Goal: Transaction & Acquisition: Purchase product/service

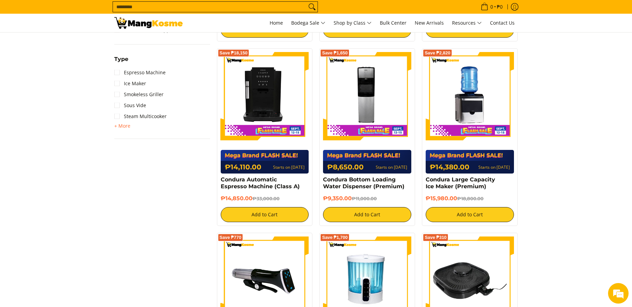
scroll to position [308, 0]
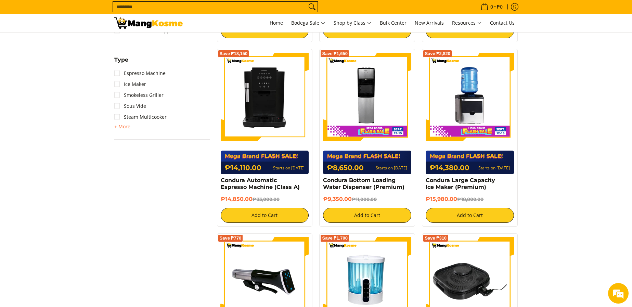
click at [280, 130] on img at bounding box center [265, 97] width 88 height 88
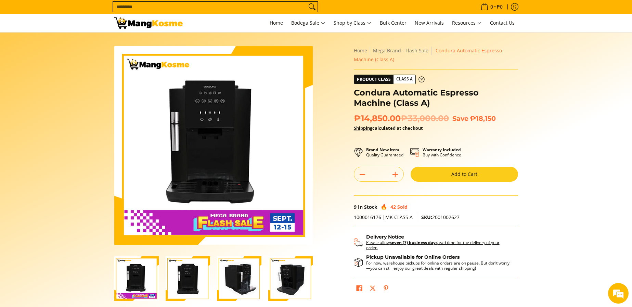
scroll to position [103, 0]
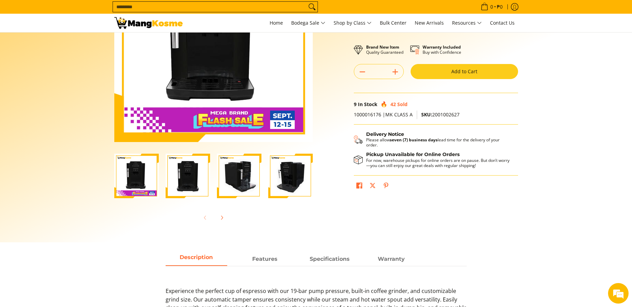
click at [196, 175] on img "Condura Automatic Espresso Machine (Class A)-2" at bounding box center [188, 176] width 44 height 44
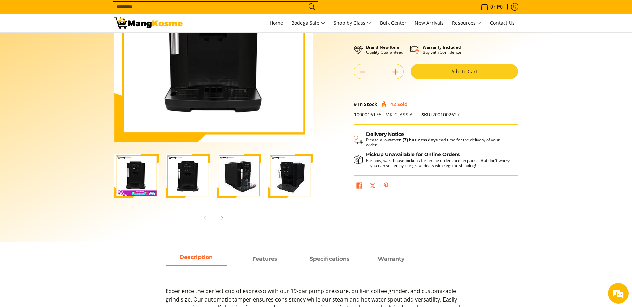
scroll to position [0, 0]
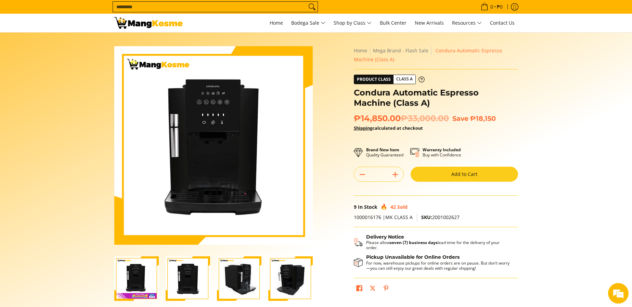
click at [233, 283] on img "Condura Automatic Espresso Machine (Class A)-3" at bounding box center [239, 278] width 44 height 44
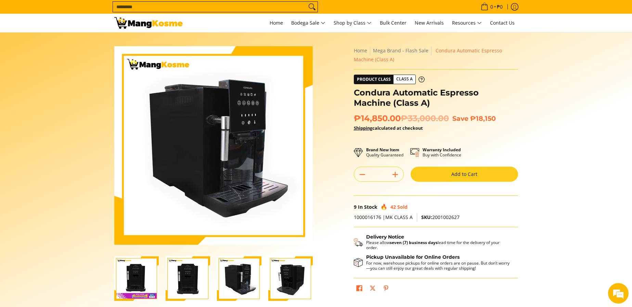
click at [284, 280] on img "Condura Automatic Espresso Machine (Class A)-4" at bounding box center [290, 278] width 44 height 44
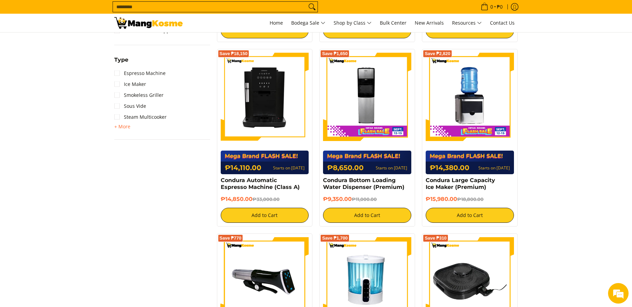
click at [256, 103] on img at bounding box center [265, 97] width 88 height 88
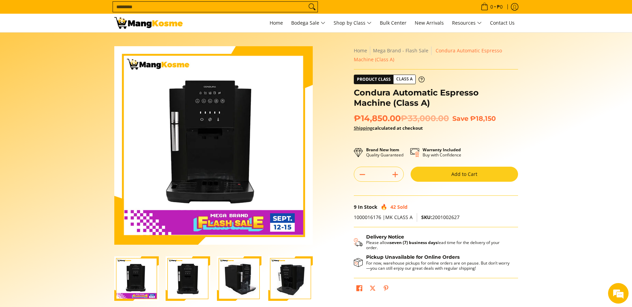
click at [369, 130] on link "Shipping" at bounding box center [363, 128] width 18 height 6
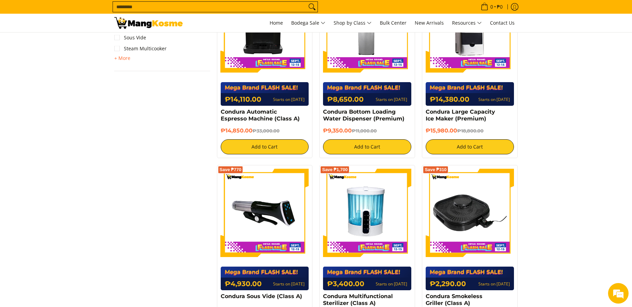
scroll to position [240, 0]
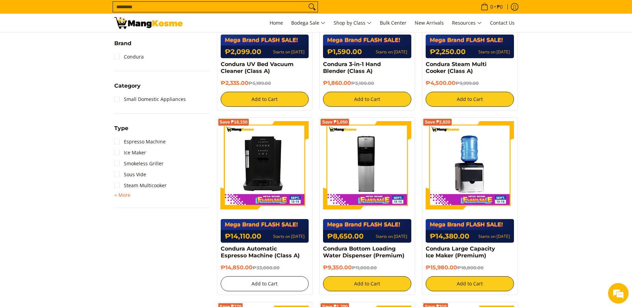
click at [251, 285] on button "Add to Cart" at bounding box center [265, 283] width 88 height 15
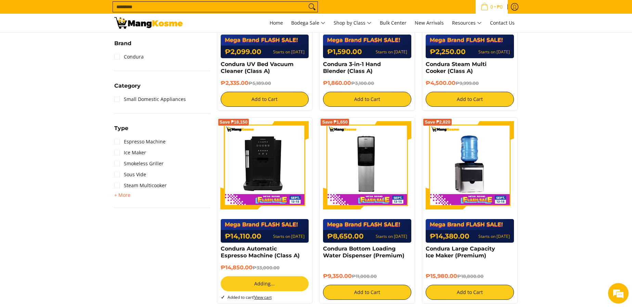
scroll to position [221, 0]
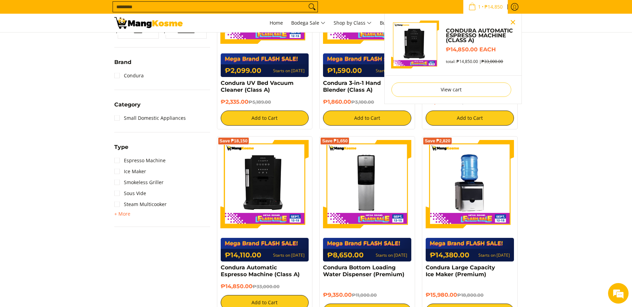
click at [515, 21] on button "Close pop up" at bounding box center [513, 22] width 10 height 10
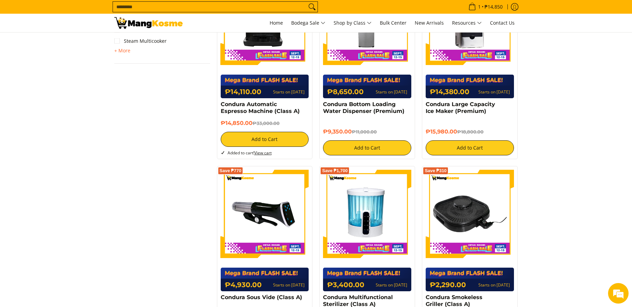
scroll to position [426, 0]
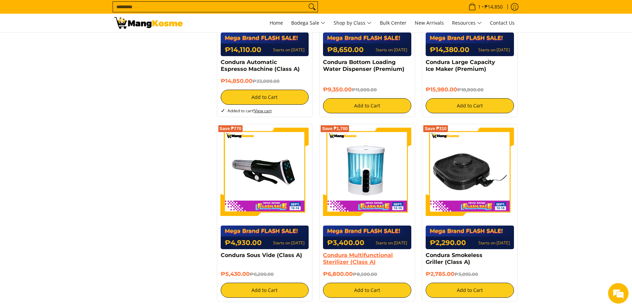
click at [368, 259] on link "Condura Multifunctional Sterilizer (Class A)" at bounding box center [358, 258] width 70 height 13
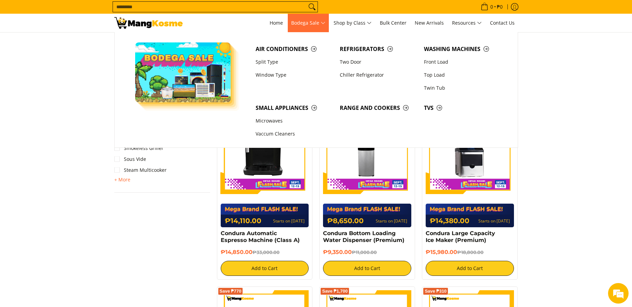
click at [316, 22] on span "Bodega Sale" at bounding box center [308, 23] width 34 height 9
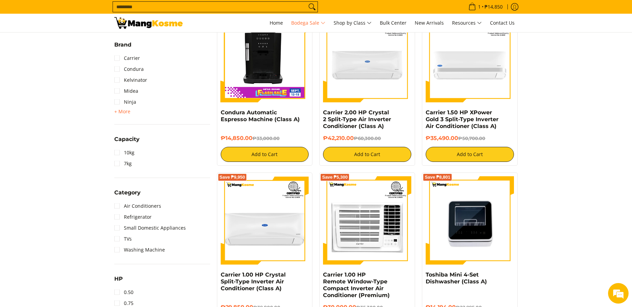
scroll to position [342, 0]
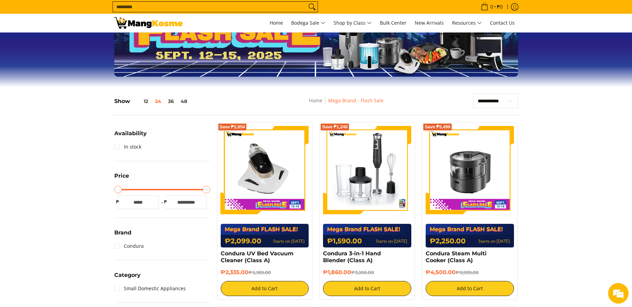
scroll to position [50, 0]
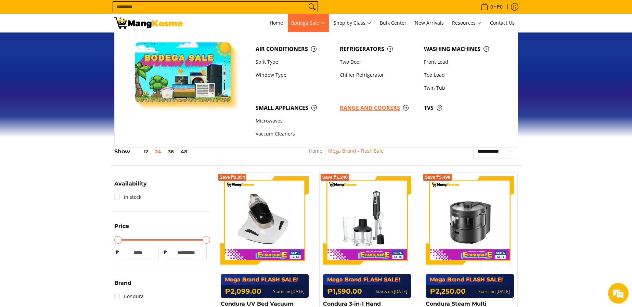
click at [364, 104] on span "Range and Cookers" at bounding box center [378, 108] width 77 height 9
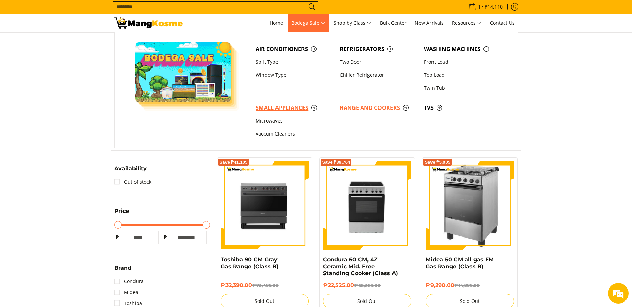
click at [286, 106] on span "Small Appliances" at bounding box center [294, 108] width 77 height 9
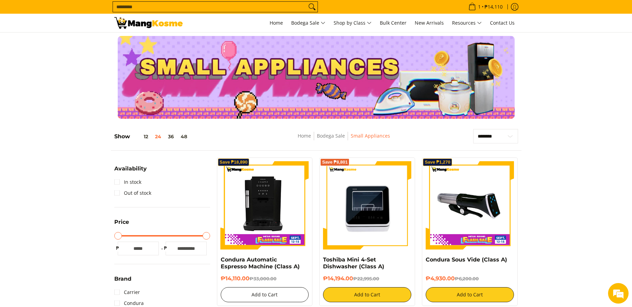
click at [254, 290] on button "Add to Cart" at bounding box center [265, 294] width 88 height 15
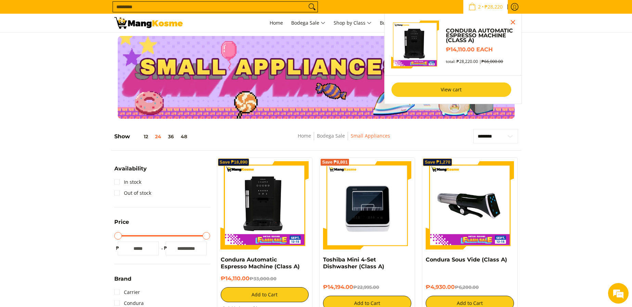
click at [448, 91] on link "View cart" at bounding box center [451, 89] width 120 height 14
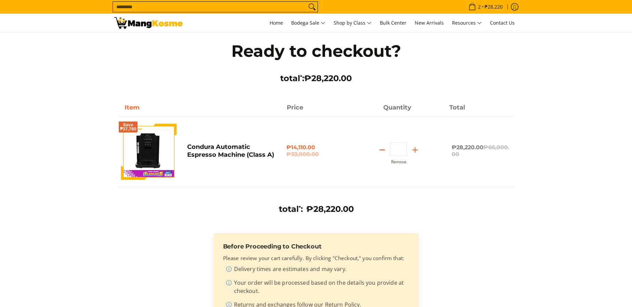
click at [383, 147] on icon "Subtract" at bounding box center [382, 150] width 10 height 10
type input "*"
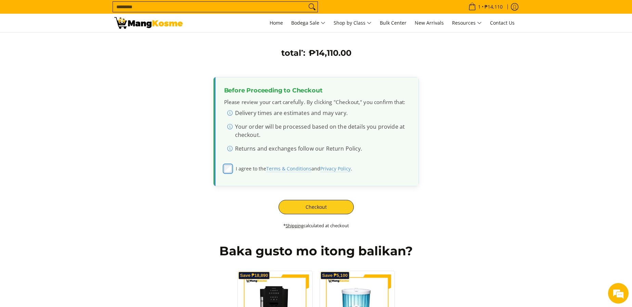
scroll to position [205, 0]
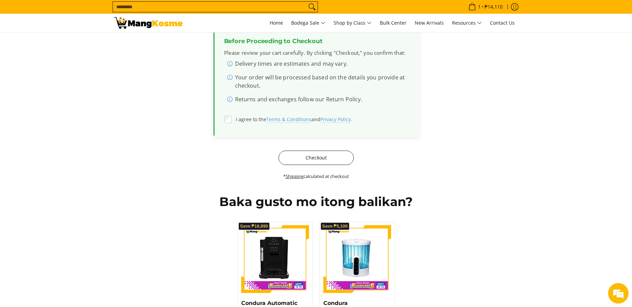
click at [307, 162] on button "Checkout" at bounding box center [316, 158] width 75 height 14
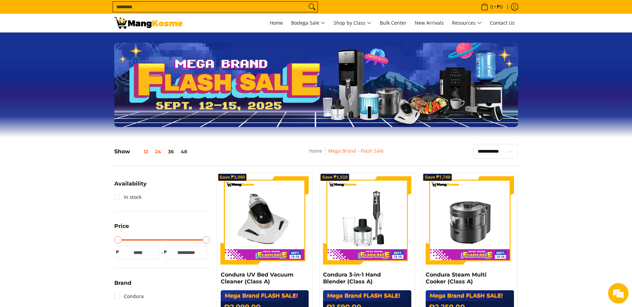
click at [148, 152] on button "12" at bounding box center [141, 151] width 22 height 5
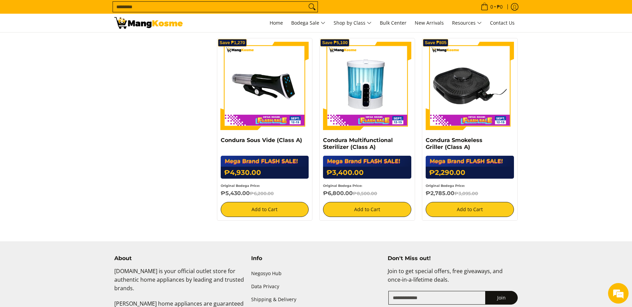
scroll to position [274, 0]
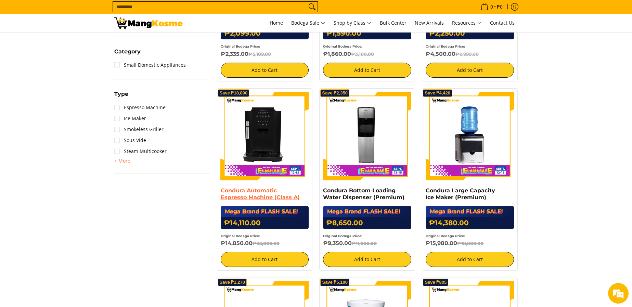
click at [264, 194] on link "Condura Automatic Espresso Machine (Class A)" at bounding box center [260, 193] width 79 height 13
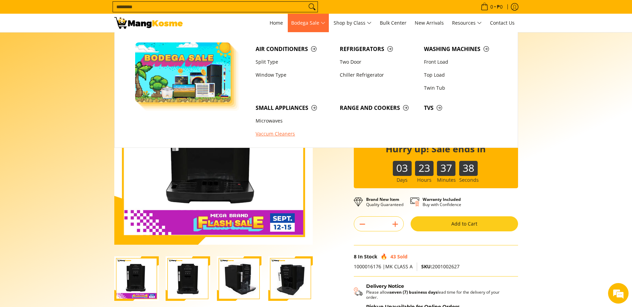
click at [281, 132] on link "Vaccum Cleaners" at bounding box center [294, 134] width 84 height 13
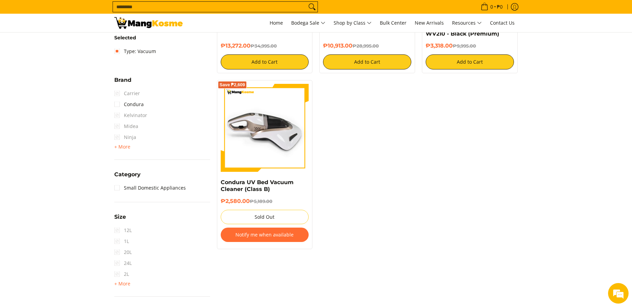
click at [286, 132] on img at bounding box center [265, 128] width 88 height 88
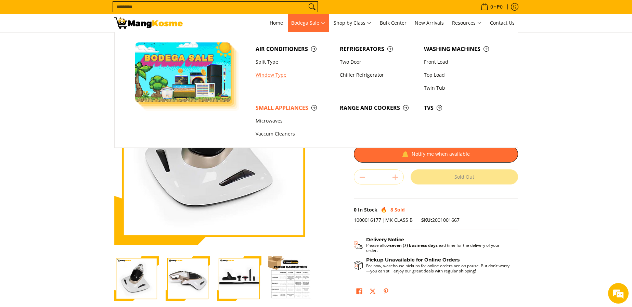
click at [277, 75] on link "Window Type" at bounding box center [294, 74] width 84 height 13
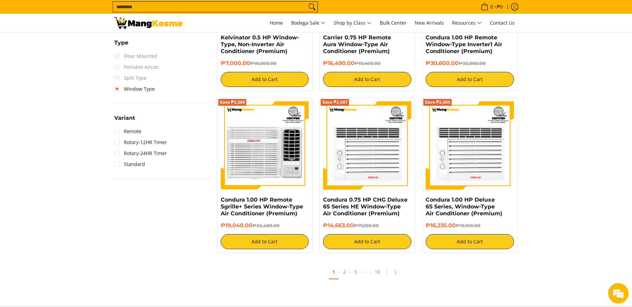
scroll to position [684, 0]
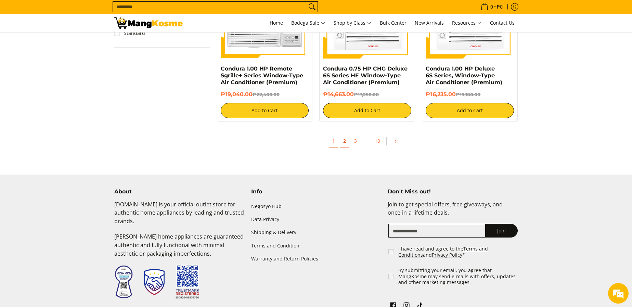
click at [341, 142] on link "2" at bounding box center [345, 141] width 10 height 14
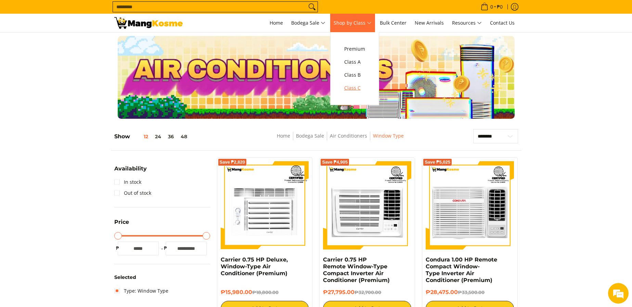
click at [361, 87] on span "Class C" at bounding box center [354, 88] width 21 height 9
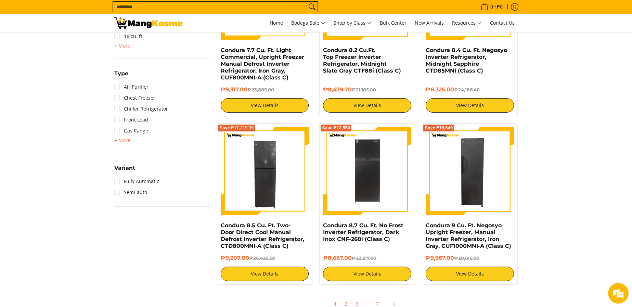
scroll to position [582, 0]
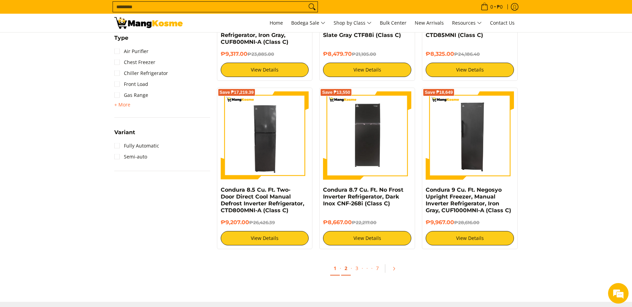
click at [345, 267] on link "2" at bounding box center [346, 268] width 10 height 14
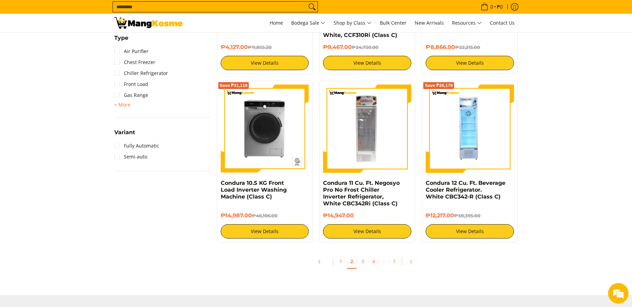
drag, startPoint x: 259, startPoint y: 202, endPoint x: 183, endPoint y: 240, distance: 84.5
click at [363, 259] on link "3" at bounding box center [363, 262] width 10 height 14
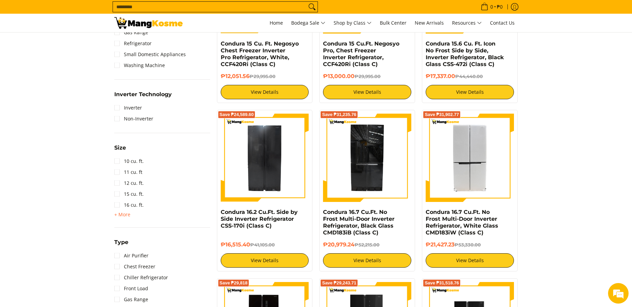
scroll to position [376, 0]
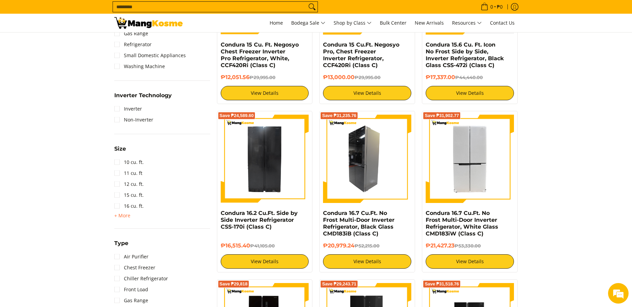
click at [372, 165] on img at bounding box center [367, 159] width 88 height 88
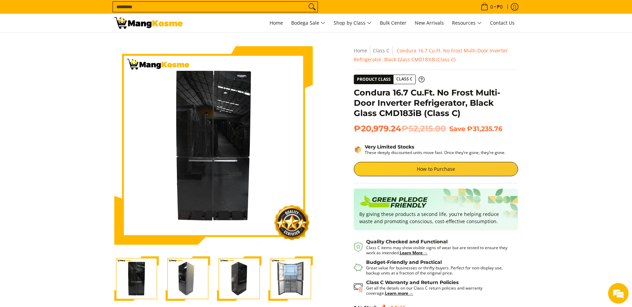
click at [290, 275] on img "Condura 16.7 Cu.Ft. No Frost Multi-Door Inverter Refrigerator, Black Glass CMD1…" at bounding box center [290, 278] width 44 height 44
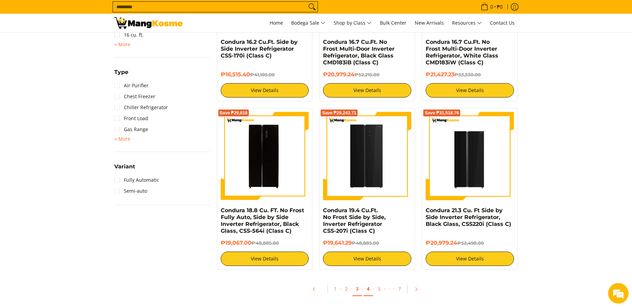
click at [365, 289] on link "4" at bounding box center [368, 289] width 10 height 14
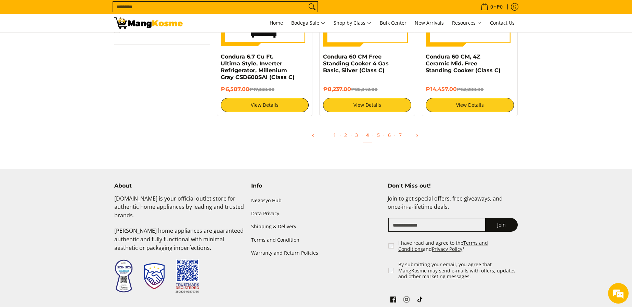
scroll to position [719, 0]
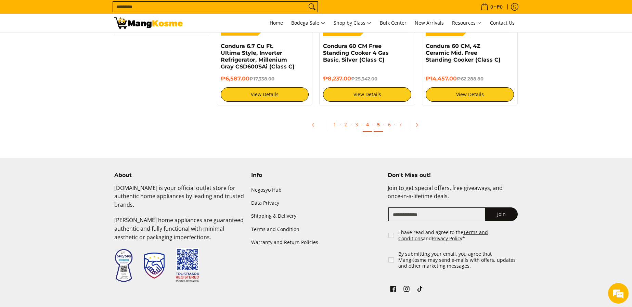
click at [380, 119] on link "5" at bounding box center [379, 125] width 10 height 14
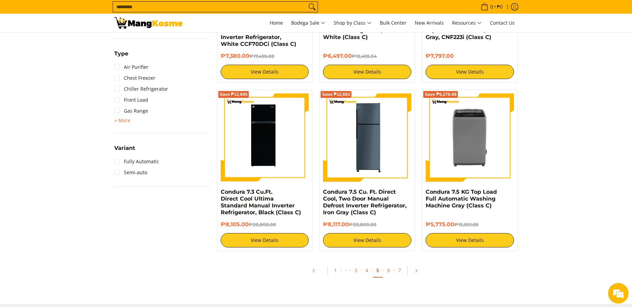
scroll to position [684, 0]
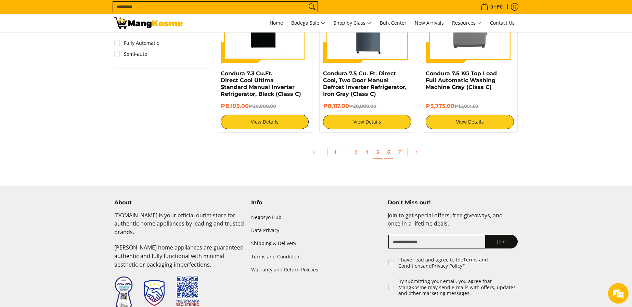
click at [386, 150] on link "6" at bounding box center [389, 152] width 10 height 14
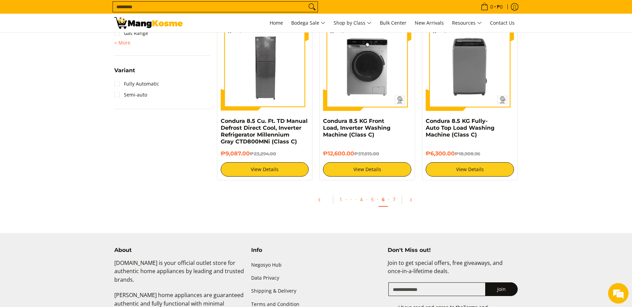
scroll to position [761, 0]
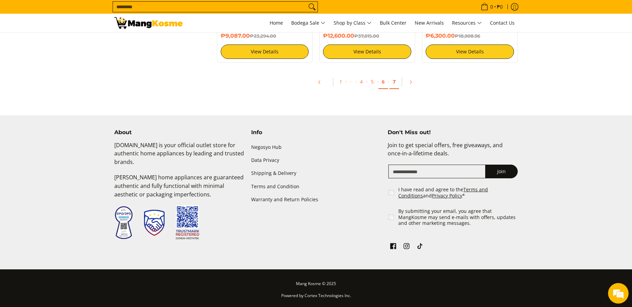
click at [396, 81] on link "7" at bounding box center [394, 82] width 10 height 14
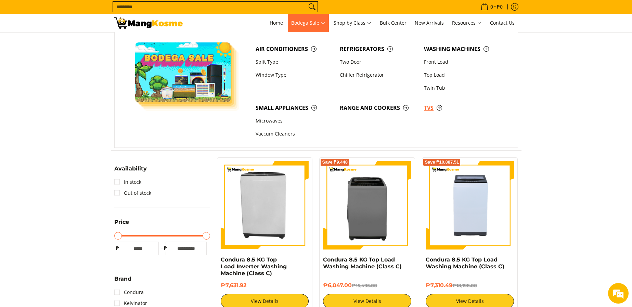
click at [429, 104] on span "TVs" at bounding box center [462, 108] width 77 height 9
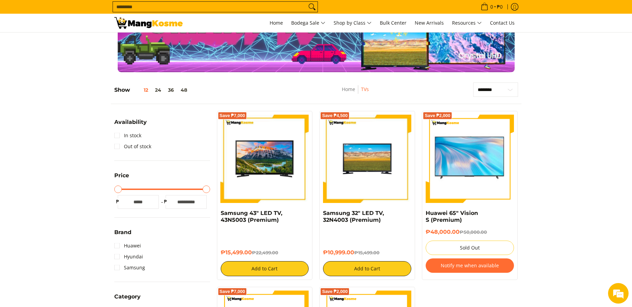
scroll to position [34, 0]
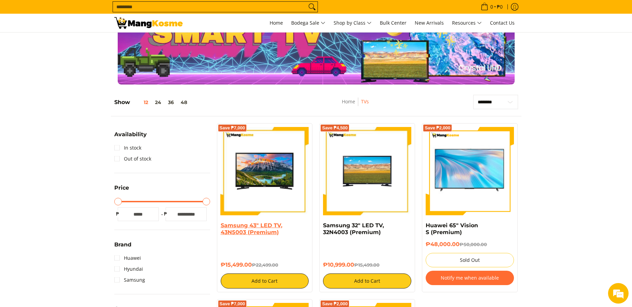
click at [253, 230] on link "Samsung 43" LED TV, 43N5003 (Premium)" at bounding box center [252, 228] width 62 height 13
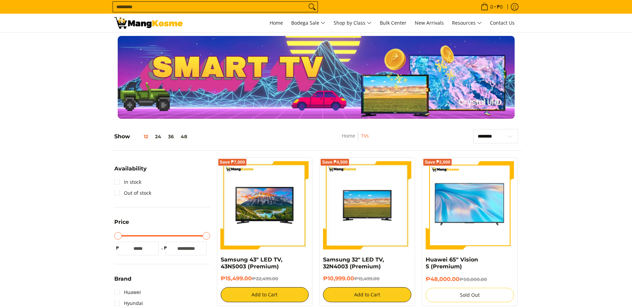
scroll to position [34, 0]
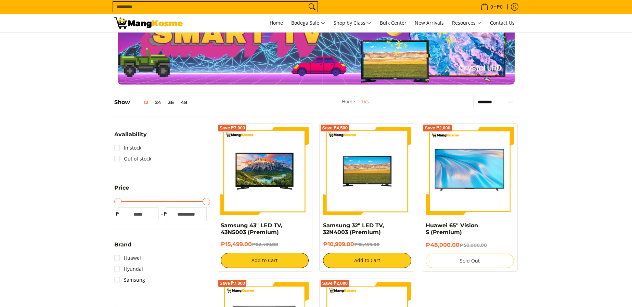
click at [397, 165] on img at bounding box center [367, 171] width 88 height 88
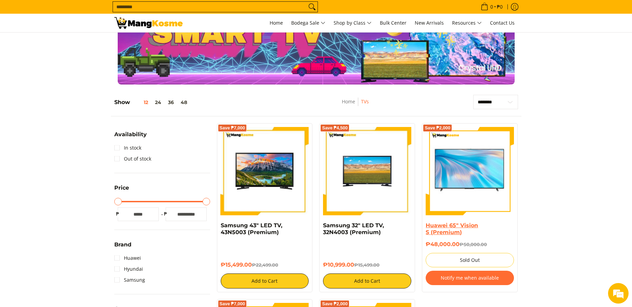
click at [435, 235] on link "Huawei 65" Vision S (Premium)" at bounding box center [452, 228] width 52 height 13
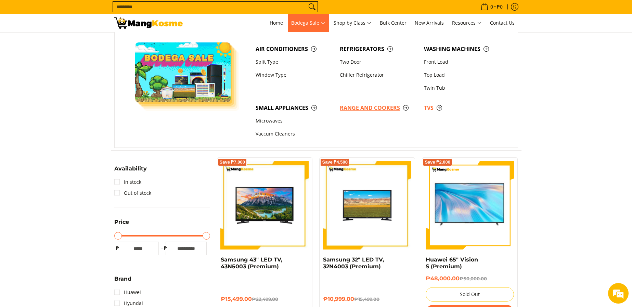
click at [374, 110] on span "Range and Cookers" at bounding box center [378, 108] width 77 height 9
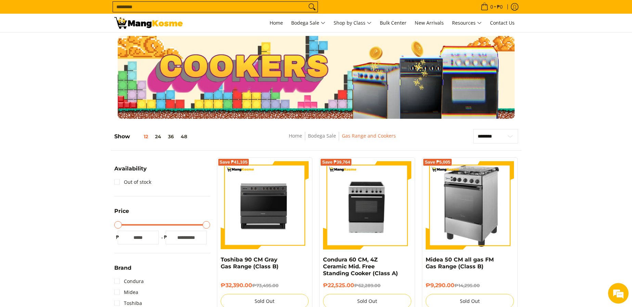
click at [254, 4] on input "Search..." at bounding box center [210, 7] width 194 height 10
type input "*******"
click at [307, 2] on button "Search" at bounding box center [312, 7] width 11 height 10
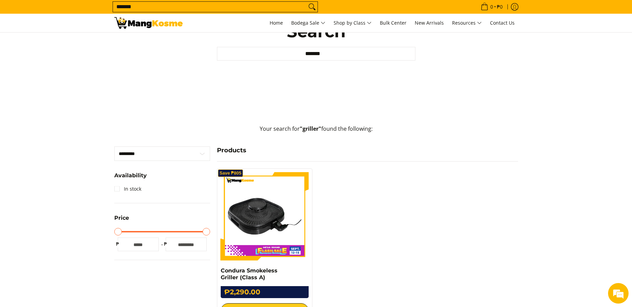
scroll to position [171, 0]
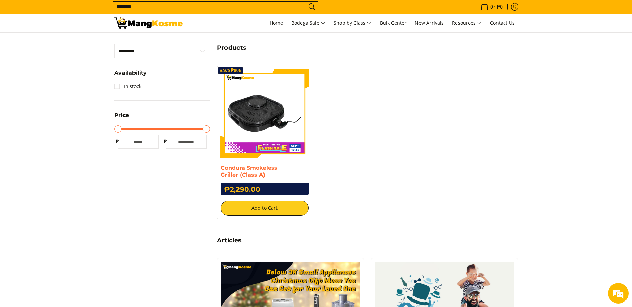
click at [251, 171] on link "Condura Smokeless Griller (Class A)" at bounding box center [249, 171] width 57 height 13
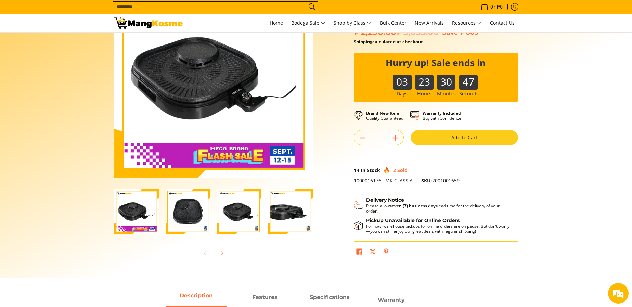
scroll to position [68, 0]
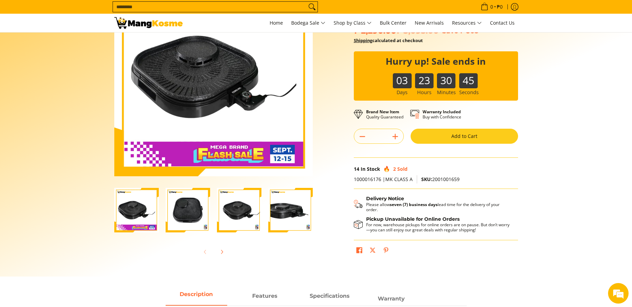
click at [296, 211] on img "condura-smokeless-griller-close-up-view-mang-kosme" at bounding box center [290, 210] width 44 height 44
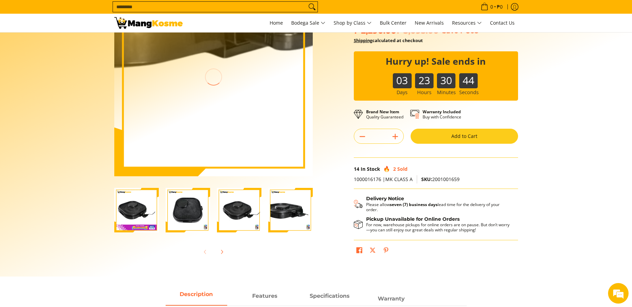
click at [217, 120] on img at bounding box center [213, 77] width 198 height 198
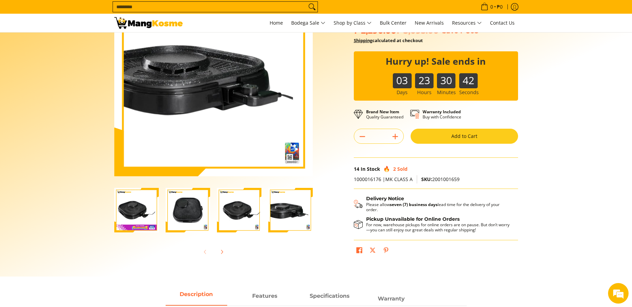
click at [185, 204] on img "condura-smokeless-griller-full-view-mang-kosme" at bounding box center [188, 210] width 44 height 44
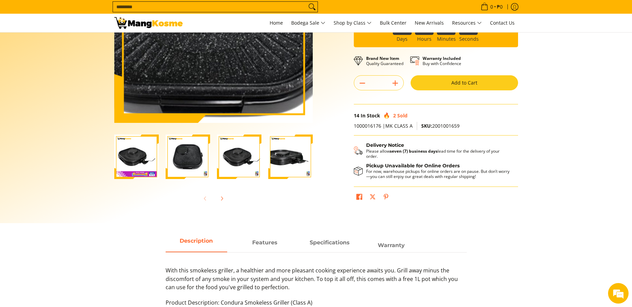
scroll to position [137, 0]
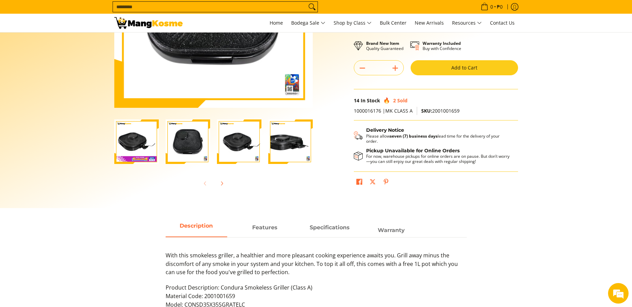
click at [191, 149] on img "condura-smokeless-griller-full-view-mang-kosme" at bounding box center [188, 141] width 44 height 44
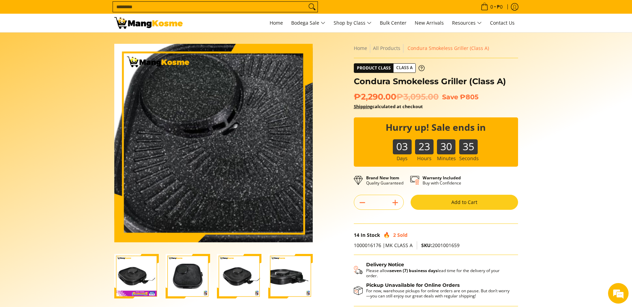
scroll to position [0, 0]
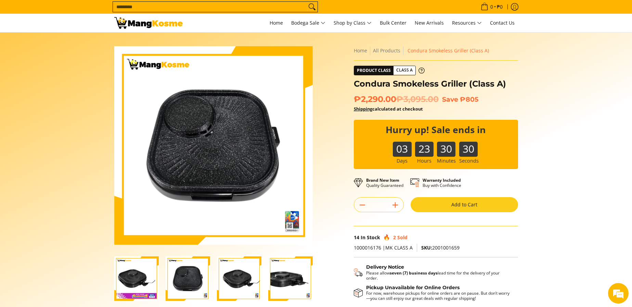
click at [198, 280] on img "condura-smokeless-griller-full-view-mang-kosme" at bounding box center [188, 278] width 44 height 44
click at [240, 279] on img "condura-smokeless-griller-right-side-view-mang-kosme" at bounding box center [239, 278] width 44 height 44
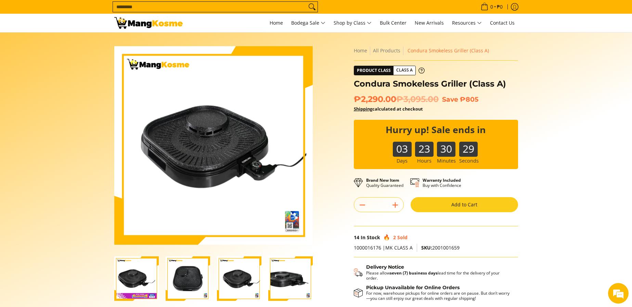
click at [311, 269] on img "condura-smokeless-griller-close-up-view-mang-kosme" at bounding box center [290, 278] width 44 height 44
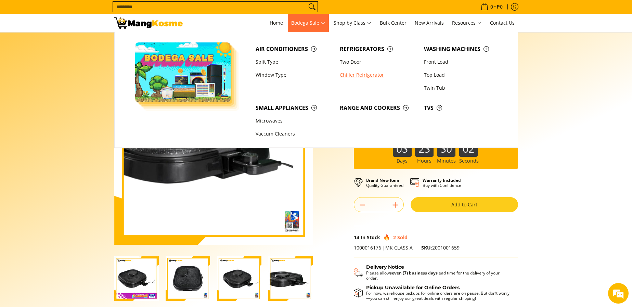
click at [353, 73] on link "Chiller Refrigerator" at bounding box center [378, 74] width 84 height 13
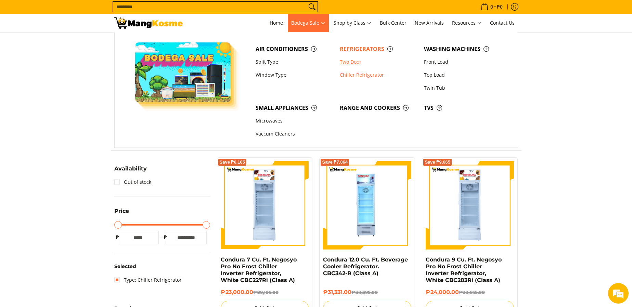
click at [356, 62] on link "Two Door" at bounding box center [378, 61] width 84 height 13
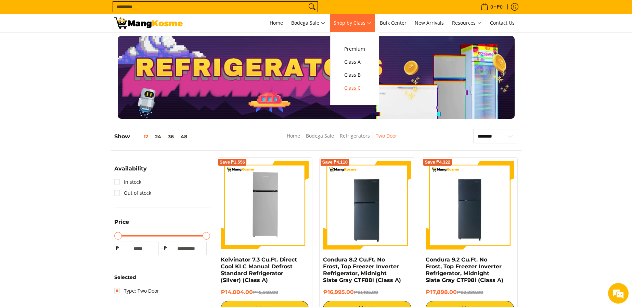
click at [355, 88] on span "Class C" at bounding box center [354, 88] width 21 height 9
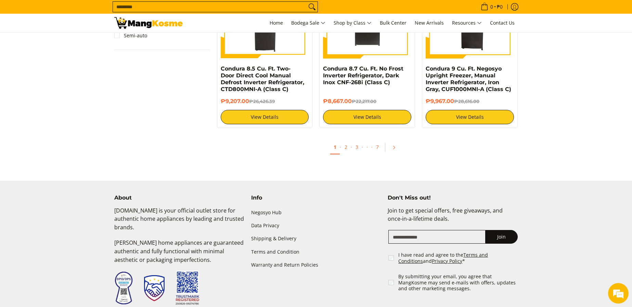
scroll to position [719, 0]
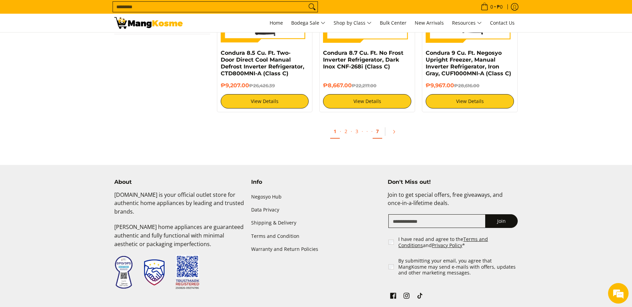
click at [380, 130] on link "7" at bounding box center [378, 132] width 10 height 14
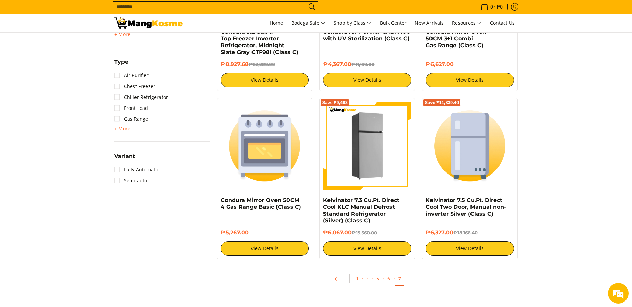
scroll to position [616, 0]
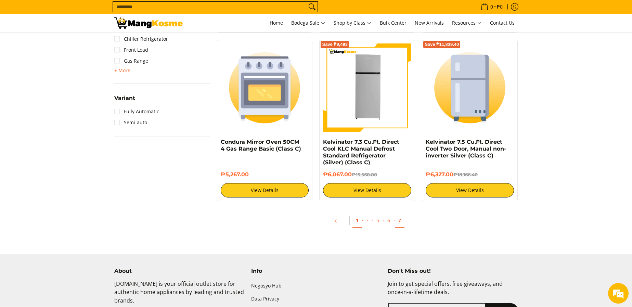
click at [357, 214] on link "1" at bounding box center [357, 221] width 10 height 14
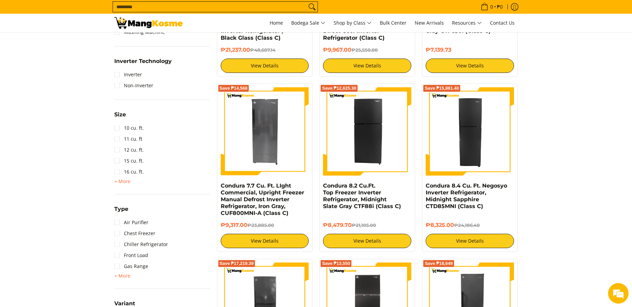
scroll to position [582, 0]
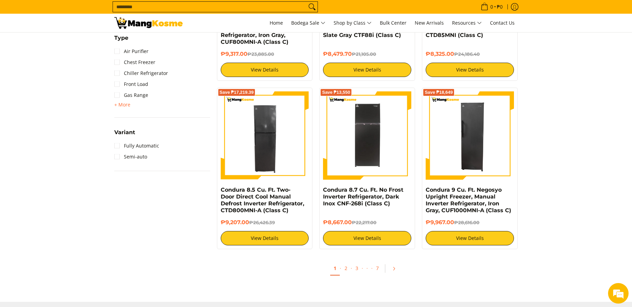
click at [340, 270] on span "·" at bounding box center [340, 268] width 1 height 7
click at [350, 270] on link "2" at bounding box center [346, 268] width 10 height 14
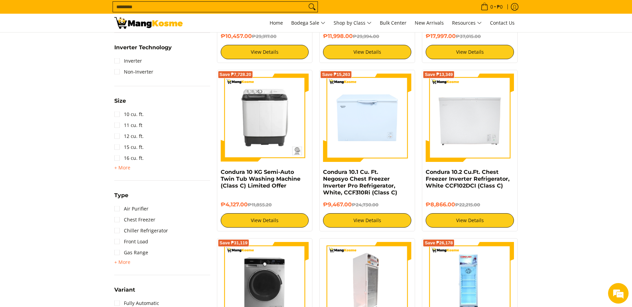
scroll to position [582, 0]
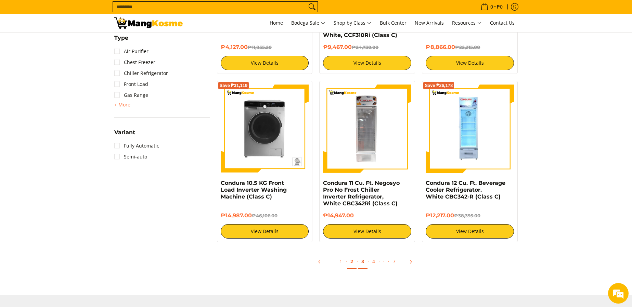
click at [365, 263] on link "3" at bounding box center [363, 262] width 10 height 14
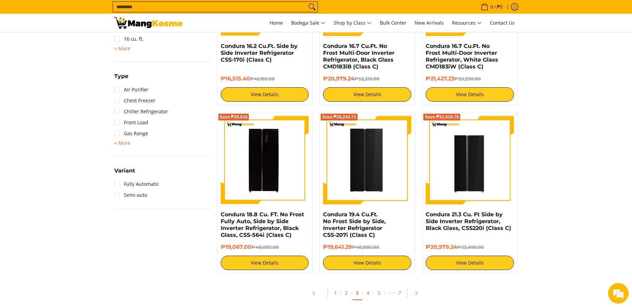
scroll to position [547, 0]
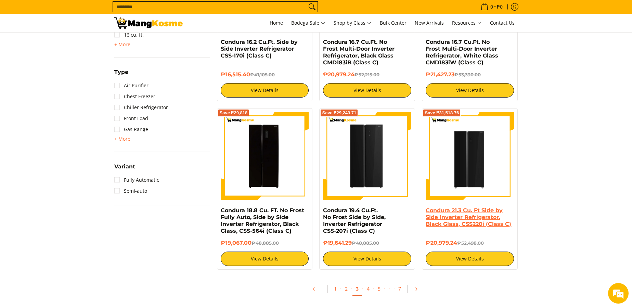
click at [471, 213] on link "Condura 21.3 Cu. Ft Side by Side Inverter Refrigerator, Black Glass, CSS220i (C…" at bounding box center [469, 217] width 86 height 20
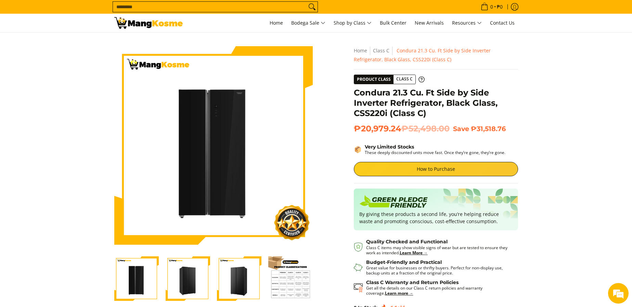
click at [191, 293] on img "Condura 21.3 Cu. Ft Side by Side Inverter Refrigerator, Black Glass, CSS220i (C…" at bounding box center [188, 278] width 44 height 44
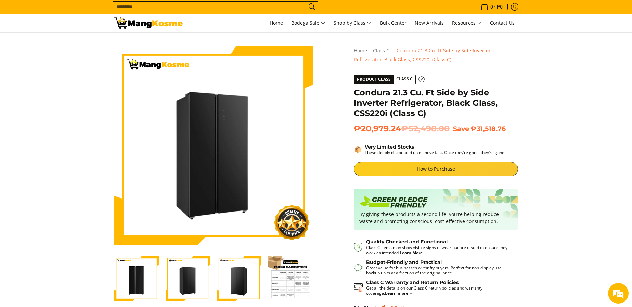
click at [254, 287] on img "Condura 21.3 Cu. Ft Side by Side Inverter Refrigerator, Black Glass, CSS220i (C…" at bounding box center [239, 278] width 44 height 44
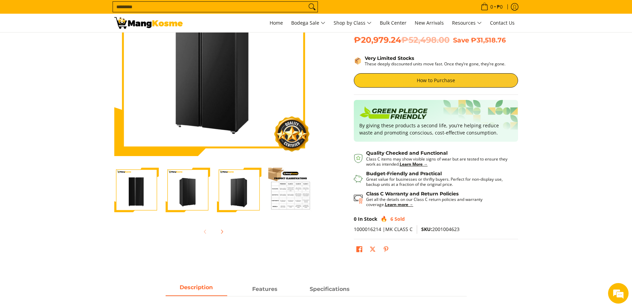
scroll to position [137, 0]
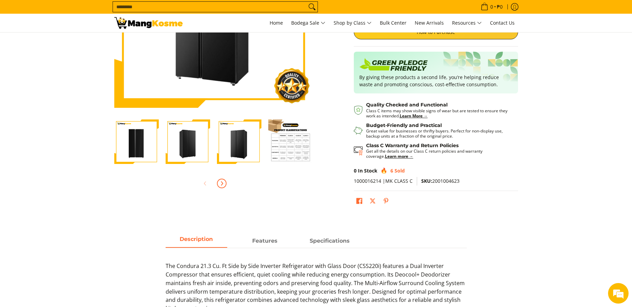
click at [222, 181] on icon "Next" at bounding box center [221, 183] width 5 height 5
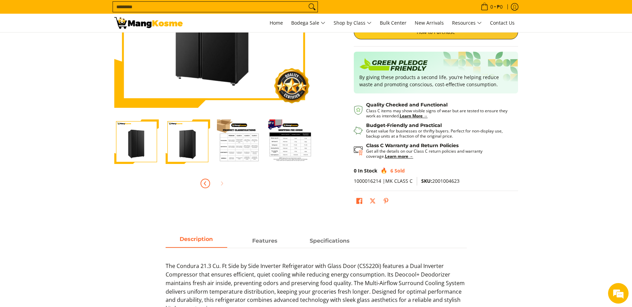
click at [206, 184] on icon "Previous" at bounding box center [205, 183] width 5 height 5
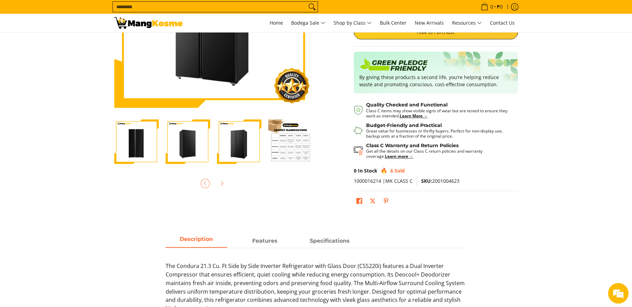
click at [146, 149] on img "Condura 21.3 Cu. Ft Side by Side Inverter Refrigerator, Black Glass, CSS220i (C…" at bounding box center [136, 141] width 44 height 44
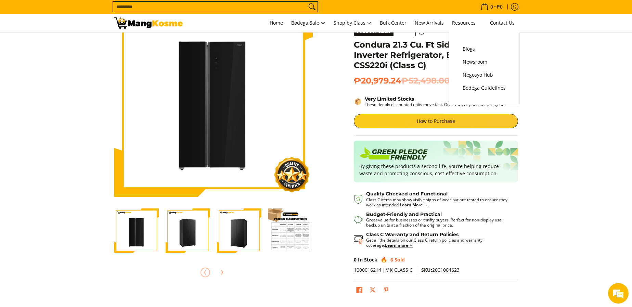
scroll to position [137, 0]
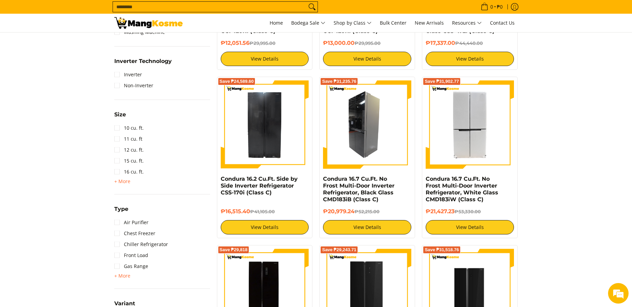
click at [343, 134] on img at bounding box center [367, 124] width 88 height 88
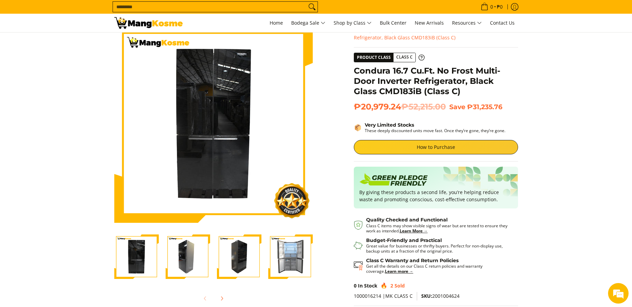
scroll to position [34, 0]
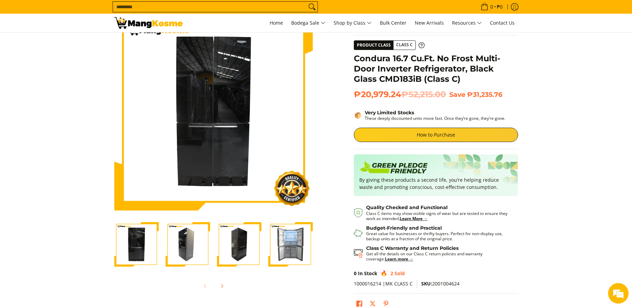
click at [287, 262] on img "Condura 16.7 Cu.Ft. No Frost Multi-Door Inverter Refrigerator, Black Glass CMD1…" at bounding box center [290, 244] width 44 height 44
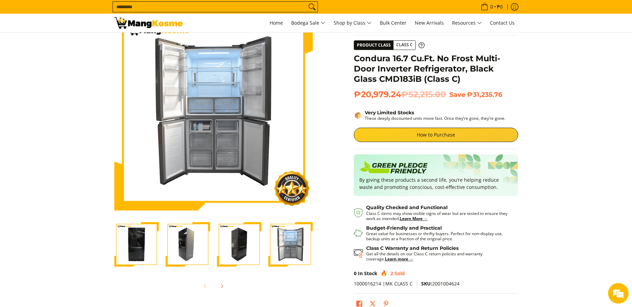
scroll to position [0, 0]
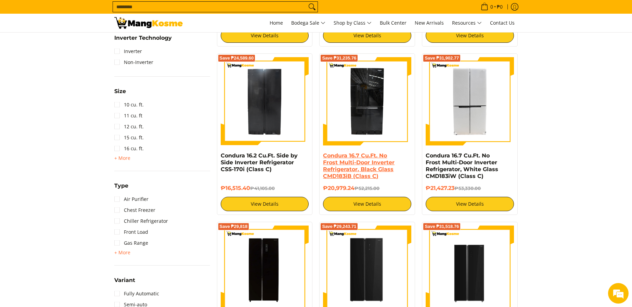
scroll to position [513, 0]
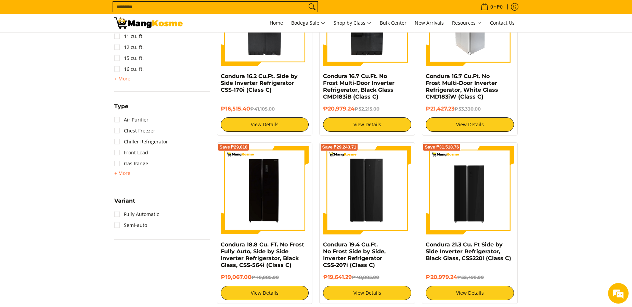
click at [501, 61] on img at bounding box center [470, 22] width 88 height 88
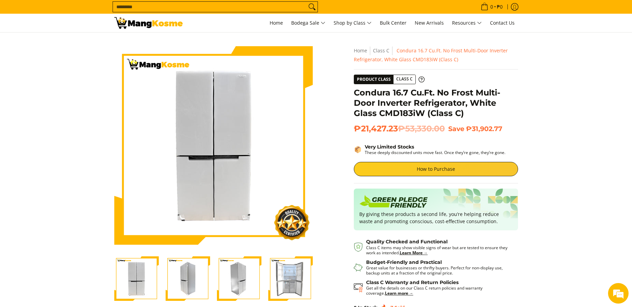
click at [294, 276] on img "Condura 16.7 Cu.Ft. No Frost Multi-Door Inverter Refrigerator, White Glass CMD1…" at bounding box center [290, 278] width 44 height 44
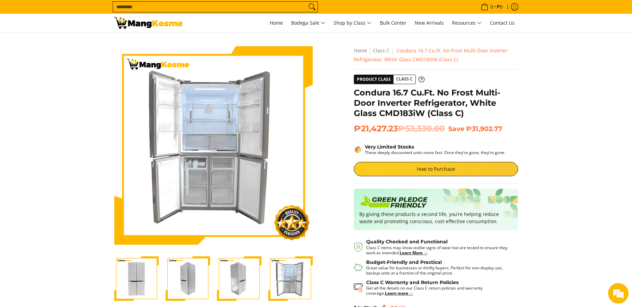
click at [19, 191] on section "Skip to Main Content Enable zoom Disable zoom Enable zoom Disable zoom Enable z…" at bounding box center [316, 197] width 632 height 328
